Goal: Task Accomplishment & Management: Complete application form

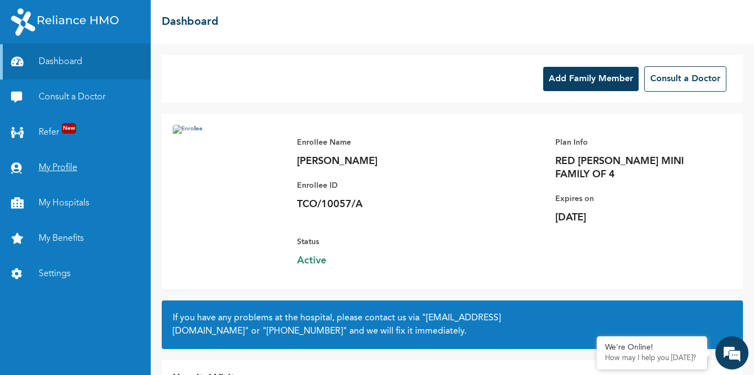
click at [52, 167] on link "My Profile" at bounding box center [75, 167] width 151 height 35
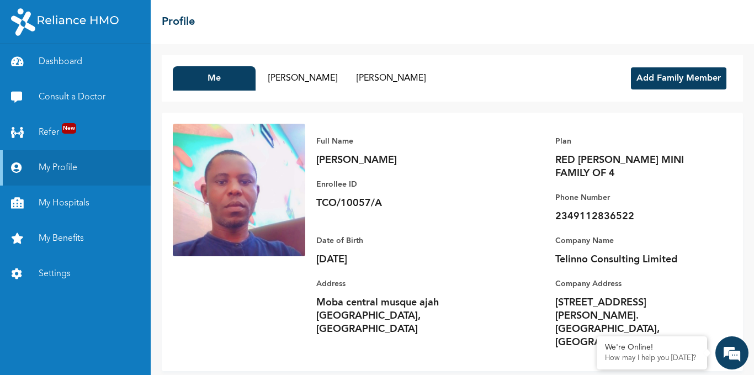
click at [666, 76] on button "Add Family Member" at bounding box center [678, 78] width 95 height 22
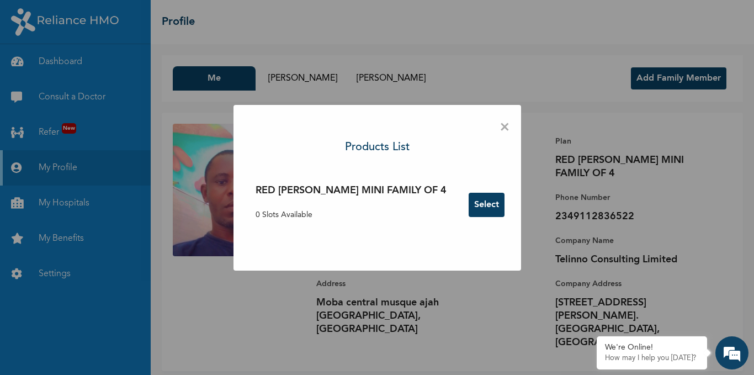
click at [666, 76] on div "× Products List RED [PERSON_NAME] MINI FAMILY OF 4 0 Slots Available Select" at bounding box center [377, 187] width 754 height 375
click at [468, 203] on button "Select" at bounding box center [486, 205] width 36 height 24
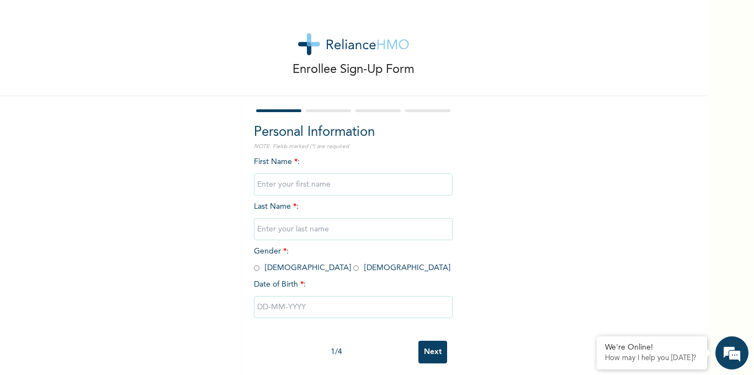
click at [336, 187] on input "text" at bounding box center [353, 184] width 199 height 22
type input "s"
type input "[PERSON_NAME]"
click at [340, 231] on input "text" at bounding box center [353, 229] width 199 height 22
type input "ZEKERI"
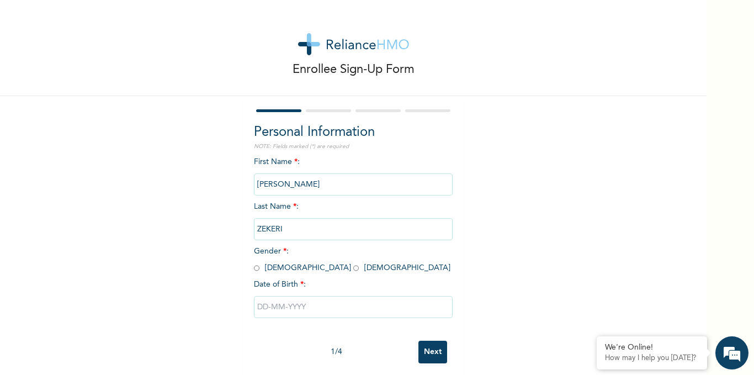
click at [353, 267] on input "radio" at bounding box center [356, 268] width 6 height 10
radio input "true"
click at [307, 308] on input "text" at bounding box center [353, 307] width 199 height 22
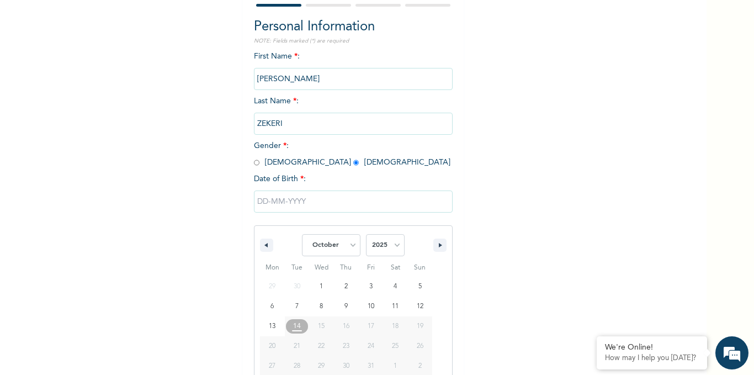
scroll to position [127, 0]
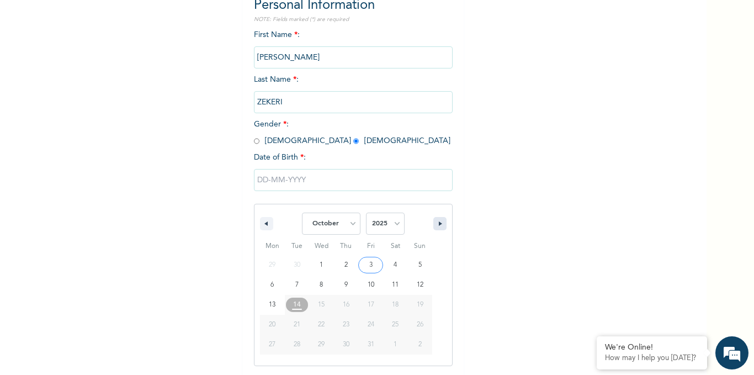
click at [439, 223] on icon "button" at bounding box center [442, 223] width 6 height 4
click at [334, 226] on select "January February March April May June July August September October November De…" at bounding box center [331, 223] width 58 height 22
select select "2"
click at [302, 213] on select "January February March April May June July August September October November De…" at bounding box center [331, 223] width 58 height 22
click at [389, 225] on select "2025 2024 2023 2022 2021 2020 2019 2018 2017 2016 2015 2014 2013 2012 2011 2010…" at bounding box center [385, 223] width 39 height 22
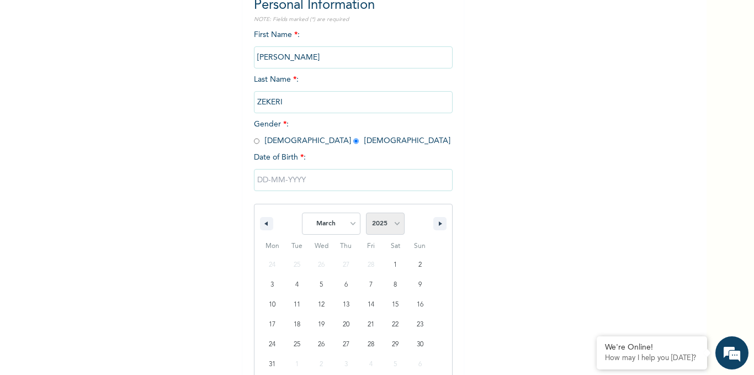
select select "1997"
click at [366, 213] on select "2025 2024 2023 2022 2021 2020 2019 2018 2017 2016 2015 2014 2013 2012 2011 2010…" at bounding box center [385, 223] width 39 height 22
type input "[DATE]"
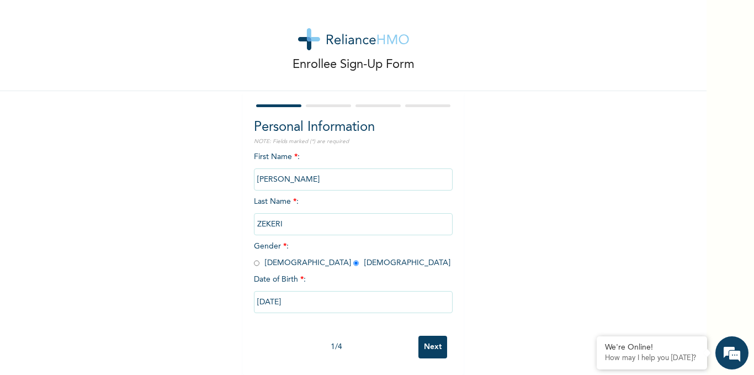
scroll to position [13, 0]
click at [431, 341] on input "Next" at bounding box center [432, 346] width 29 height 23
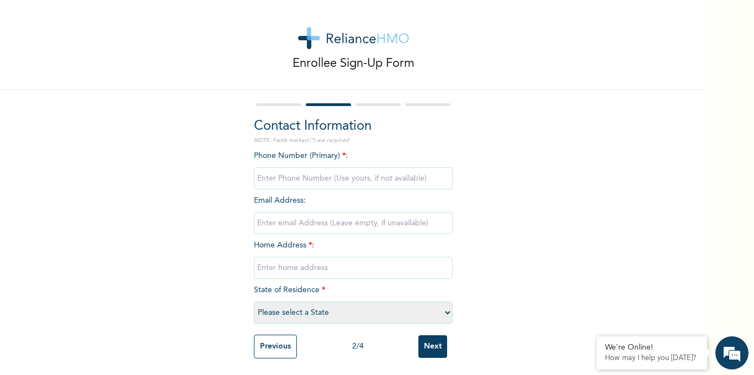
click at [361, 212] on input "email" at bounding box center [353, 223] width 199 height 22
type input "0904049702"
click at [333, 260] on input "text" at bounding box center [353, 268] width 199 height 22
type input "NO 57 ALLAHAJI ABA SRT APAPA LAGOS"
click at [442, 301] on select "Please select a State [PERSON_NAME] (FCT) [PERSON_NAME] Ibom [GEOGRAPHIC_DATA] …" at bounding box center [353, 312] width 199 height 22
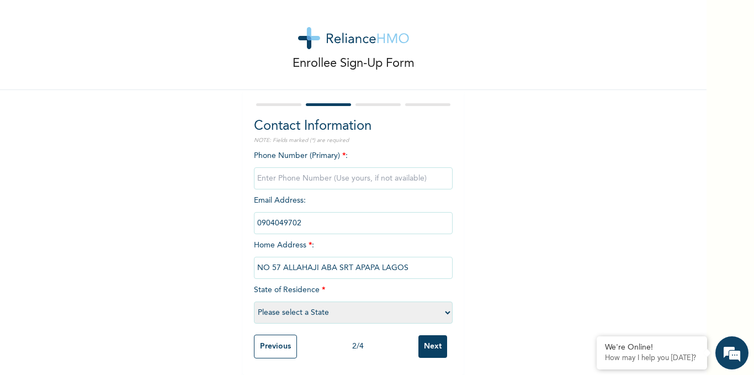
select select "25"
click at [254, 301] on select "Please select a State [PERSON_NAME] (FCT) [PERSON_NAME] Ibom [GEOGRAPHIC_DATA] …" at bounding box center [353, 312] width 199 height 22
click at [433, 339] on input "Next" at bounding box center [432, 346] width 29 height 23
type input "09112836522"
click at [434, 339] on input "Next" at bounding box center [432, 346] width 29 height 23
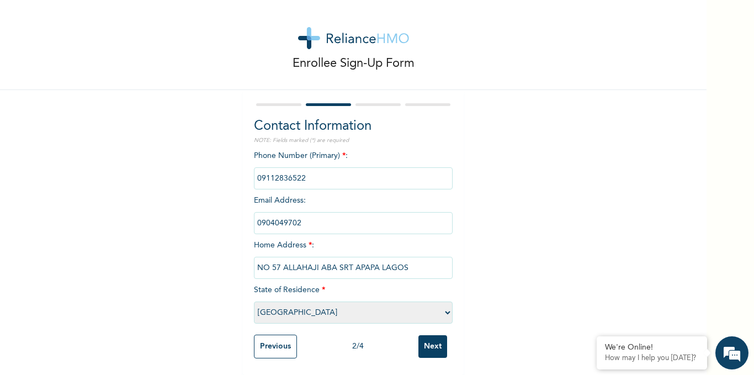
click at [479, 213] on div "Enrollee Sign-Up Form Contact Information NOTE: Fields marked (*) are required …" at bounding box center [353, 184] width 706 height 381
click at [433, 340] on input "Next" at bounding box center [432, 346] width 29 height 23
click at [431, 340] on input "Next" at bounding box center [432, 346] width 29 height 23
click at [373, 215] on input "0904049702 [PERSON_NAME][EMAIL_ADDRESS][DOMAIN_NAME]" at bounding box center [353, 223] width 199 height 22
click at [380, 216] on input "0904049702 [PERSON_NAME][EMAIL_ADDRESS][DOMAIN_NAME]" at bounding box center [353, 223] width 199 height 22
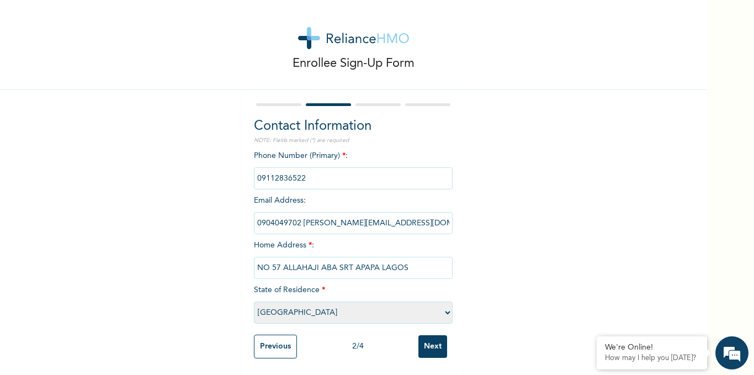
click at [431, 339] on input "Next" at bounding box center [432, 346] width 29 height 23
click at [377, 214] on input "0904049702 [PERSON_NAME].zekeri19@g [DOMAIN_NAME]" at bounding box center [353, 223] width 199 height 22
click at [386, 215] on input "0904049702 [PERSON_NAME].zekeri19@ g [DOMAIN_NAME]" at bounding box center [353, 223] width 199 height 22
click at [430, 337] on input "Next" at bounding box center [432, 346] width 29 height 23
click at [376, 212] on input "0904049702 [PERSON_NAME].zekeri19@ [DOMAIN_NAME]" at bounding box center [353, 223] width 199 height 22
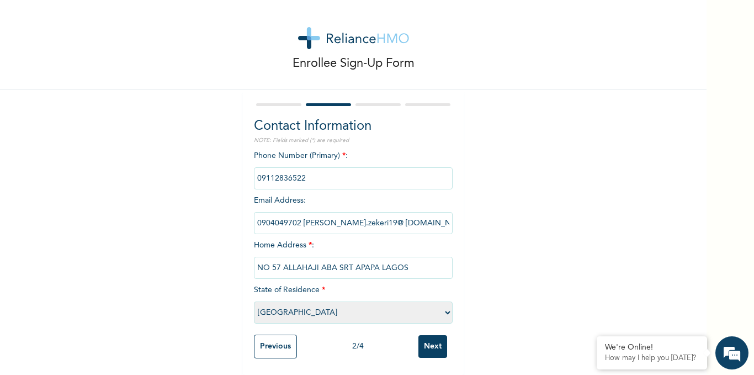
click at [421, 217] on input "0904049702 [PERSON_NAME].zekeri19@ [DOMAIN_NAME]" at bounding box center [353, 223] width 199 height 22
click at [452, 239] on div "Contact Information NOTE: Fields marked (*) are required Phone Number (Primary)…" at bounding box center [353, 232] width 221 height 285
click at [391, 216] on input "0904049702 [PERSON_NAME].zekeri19" at bounding box center [353, 223] width 199 height 22
click at [427, 339] on input "Next" at bounding box center [432, 346] width 29 height 23
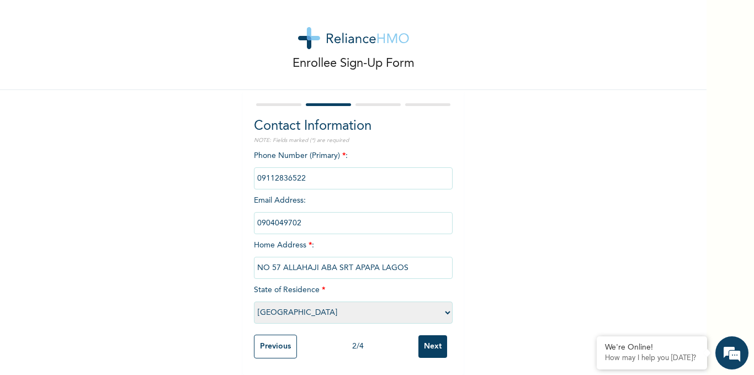
click at [422, 335] on input "Next" at bounding box center [432, 346] width 29 height 23
click at [427, 342] on input "Next" at bounding box center [432, 346] width 29 height 23
click at [431, 335] on input "Next" at bounding box center [432, 346] width 29 height 23
click at [428, 338] on input "Next" at bounding box center [432, 346] width 29 height 23
click at [470, 248] on div "Enrollee Sign-Up Form Contact Information NOTE: Fields marked (*) are required …" at bounding box center [353, 184] width 706 height 381
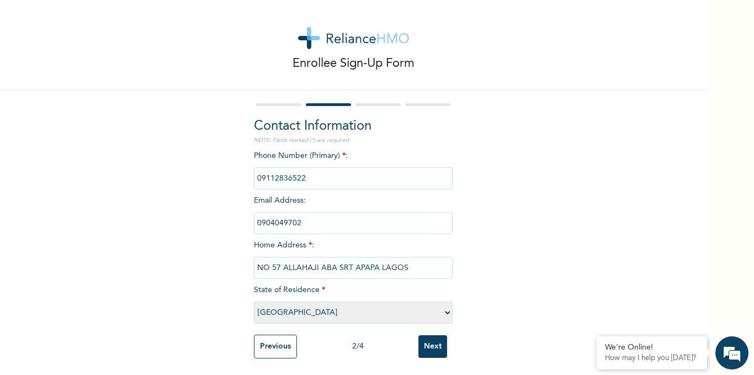
click at [431, 338] on input "Next" at bounding box center [432, 346] width 29 height 23
click at [377, 219] on input "0904049702" at bounding box center [353, 223] width 199 height 22
type input "0"
type input "[PERSON_NAME].zekeri"
